Goal: Task Accomplishment & Management: Manage account settings

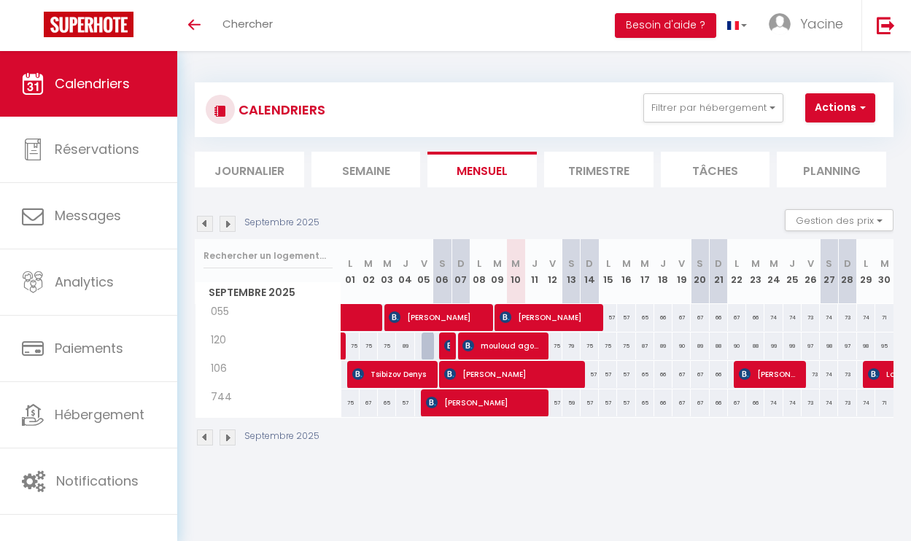
select select
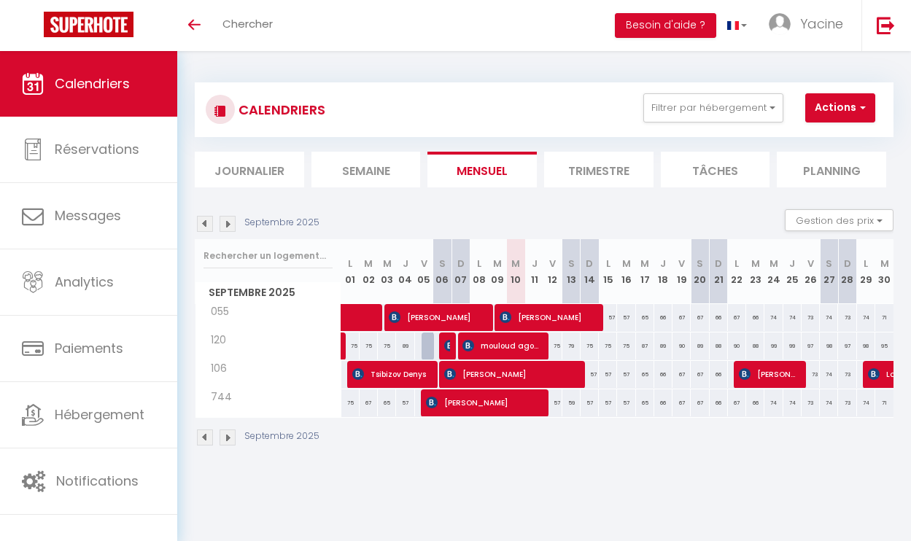
click at [411, 325] on span "[PERSON_NAME]" at bounding box center [437, 317] width 97 height 28
select select "OK"
select select "0"
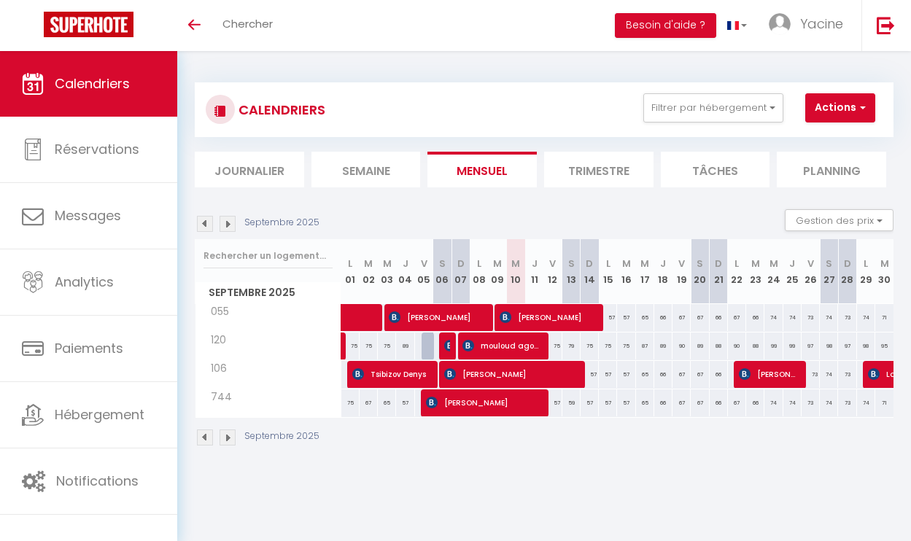
select select "1"
select select
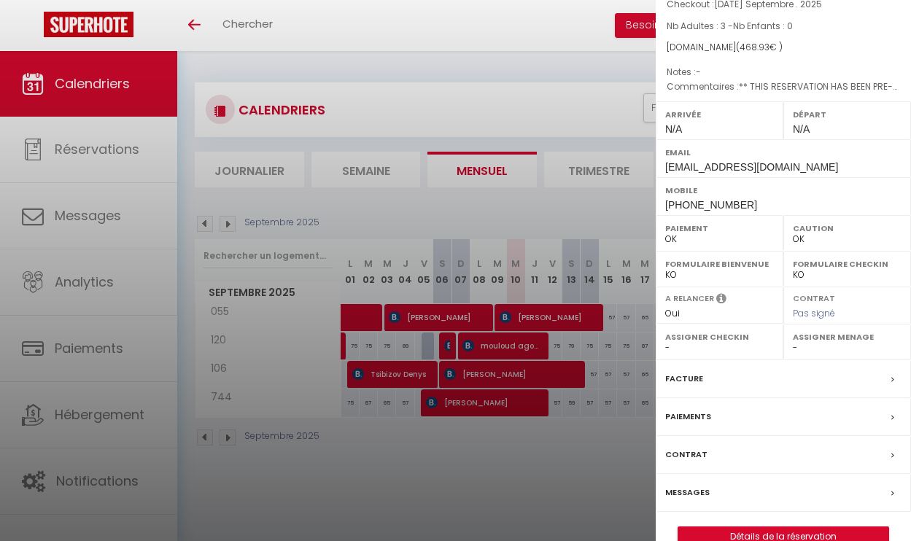
scroll to position [134, 0]
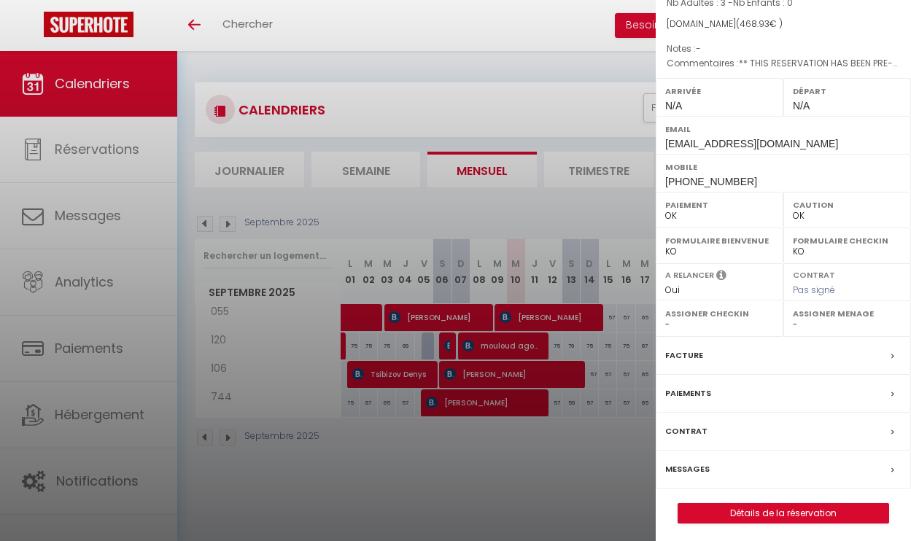
click at [716, 463] on div "Messages" at bounding box center [783, 470] width 255 height 38
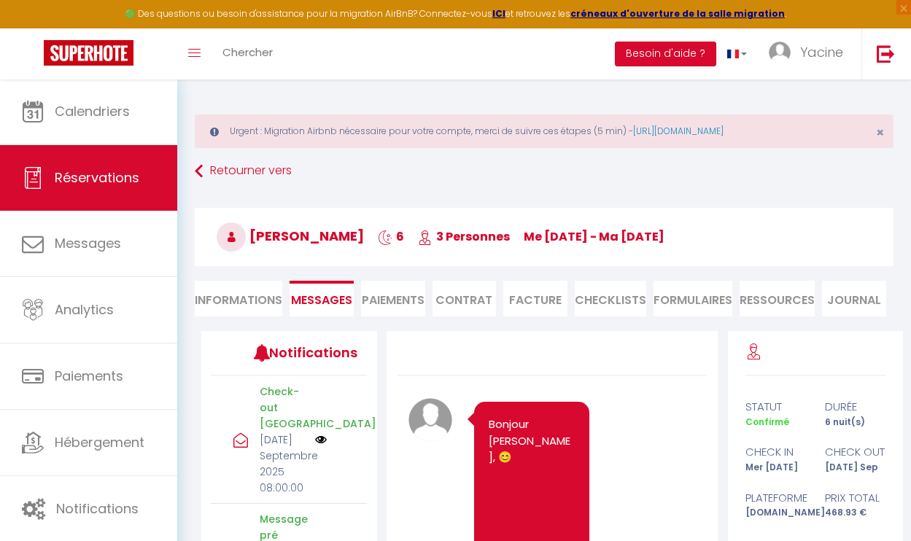
scroll to position [6437, 0]
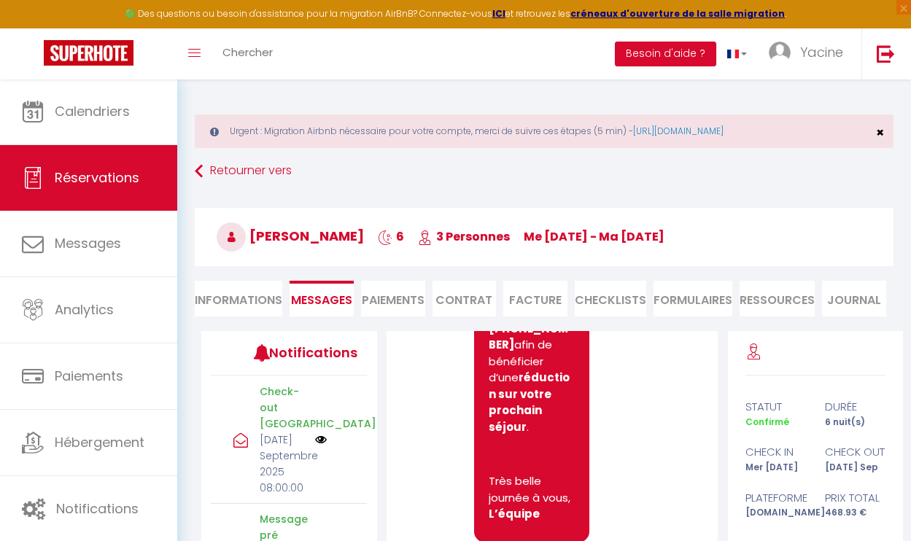
click at [880, 131] on span "×" at bounding box center [880, 132] width 8 height 18
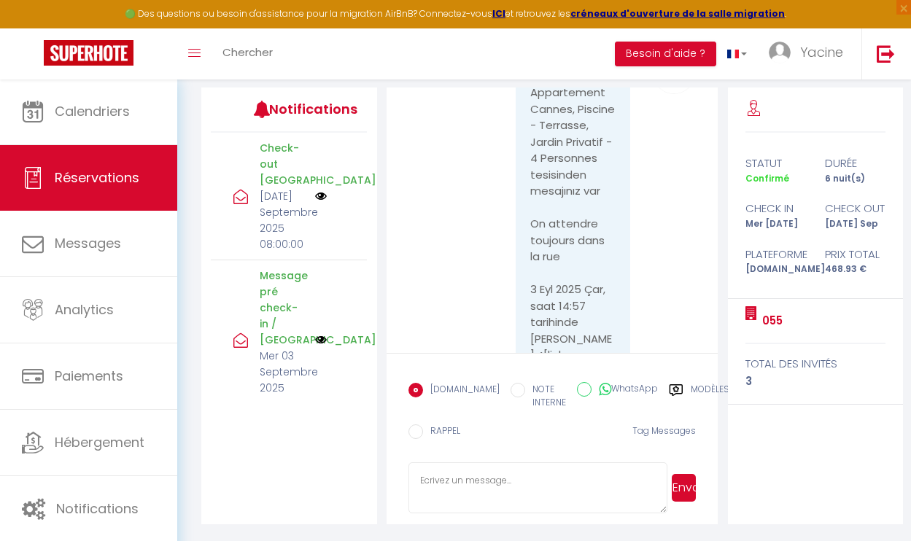
scroll to position [1813, 0]
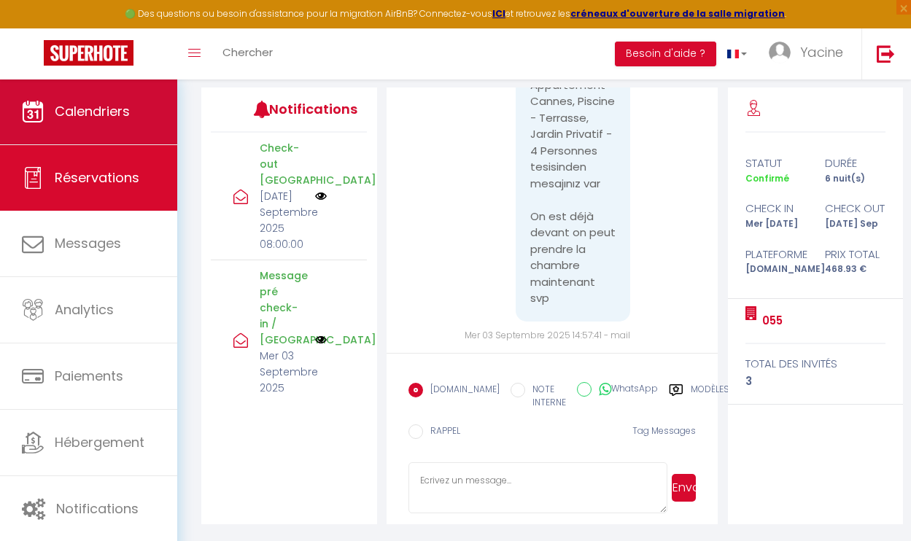
click at [114, 127] on link "Calendriers" at bounding box center [88, 112] width 177 height 66
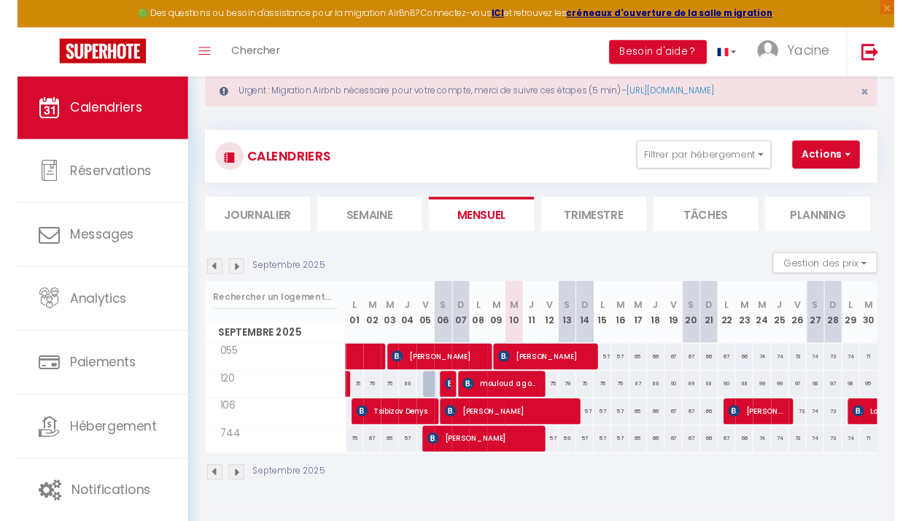
scroll to position [79, 0]
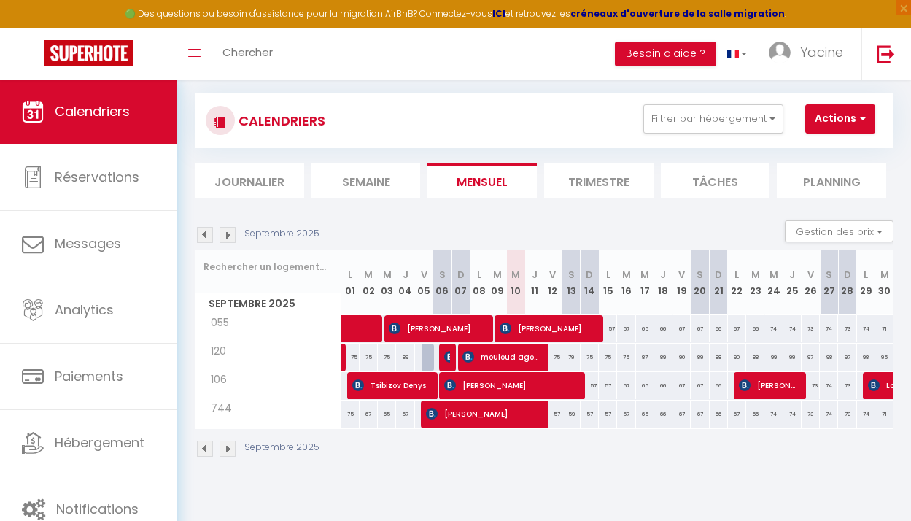
click at [575, 338] on span "[PERSON_NAME]" at bounding box center [548, 328] width 97 height 28
select select "OK"
select select "0"
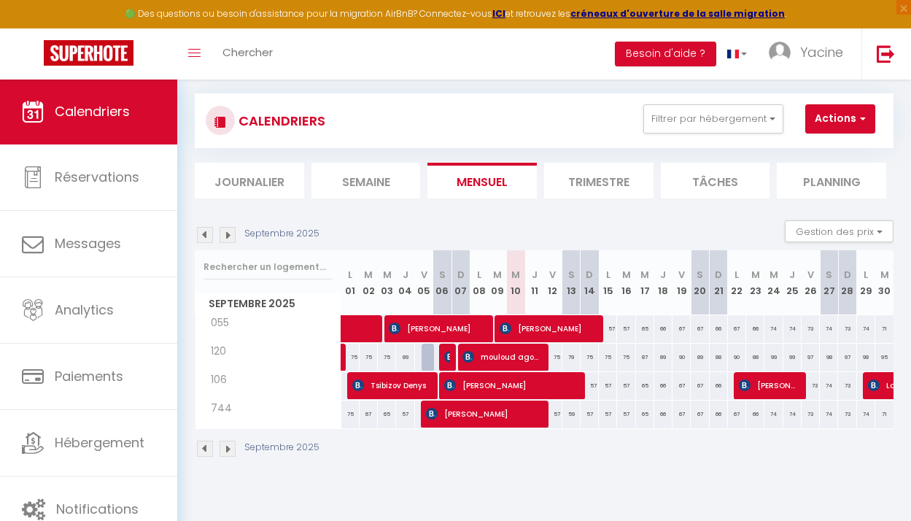
select select "1"
select select
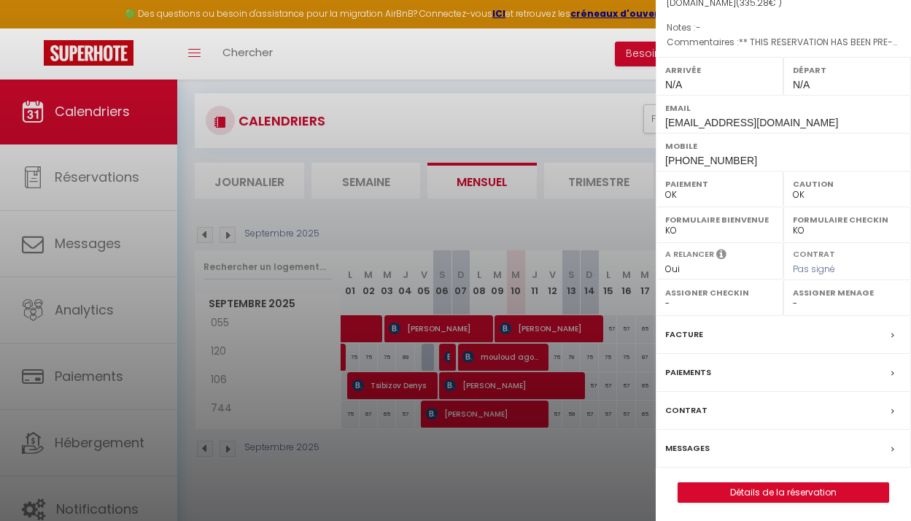
scroll to position [155, 0]
